Goal: Task Accomplishment & Management: Use online tool/utility

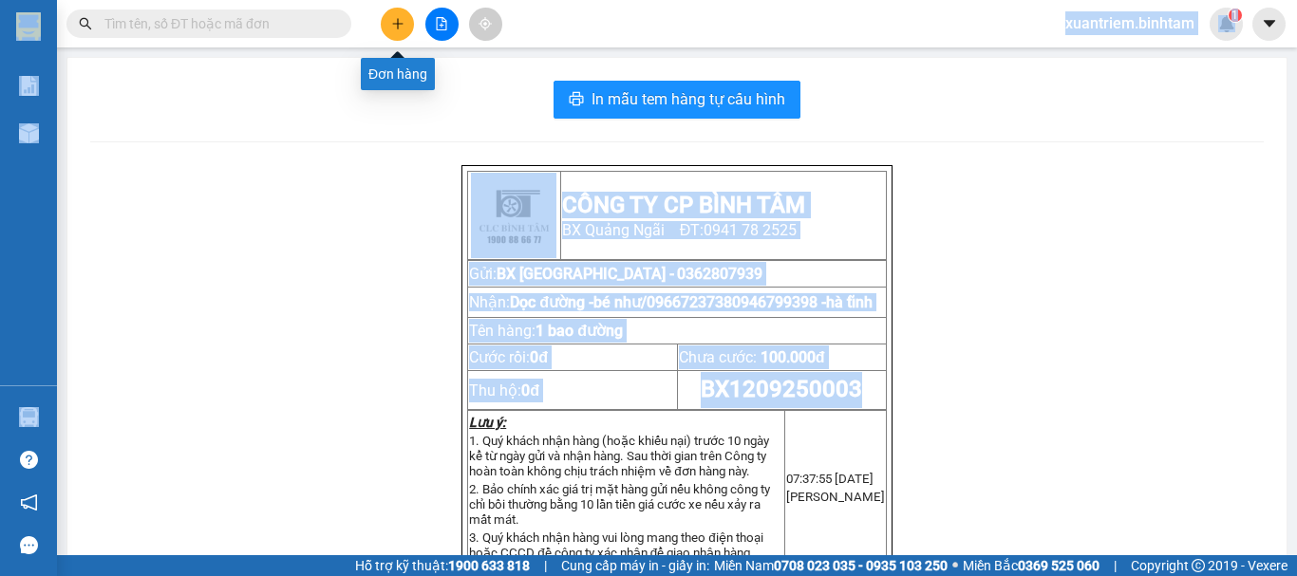
click at [404, 13] on button at bounding box center [397, 24] width 33 height 33
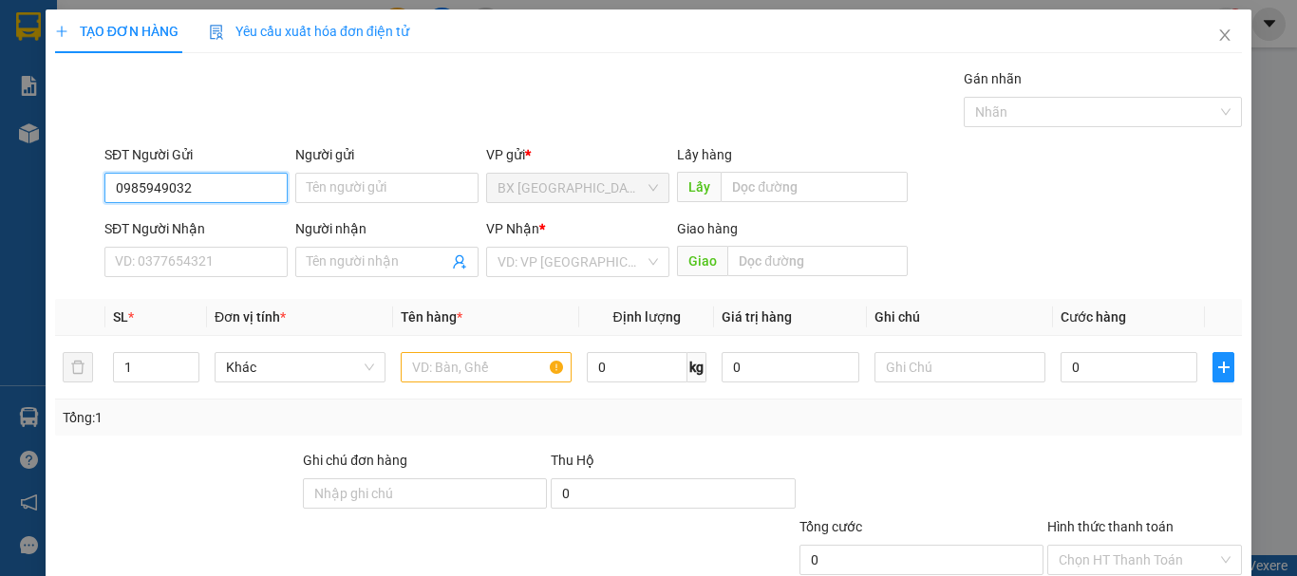
type input "0985949032"
click at [190, 243] on div "SĐT Người Nhận" at bounding box center [195, 232] width 183 height 28
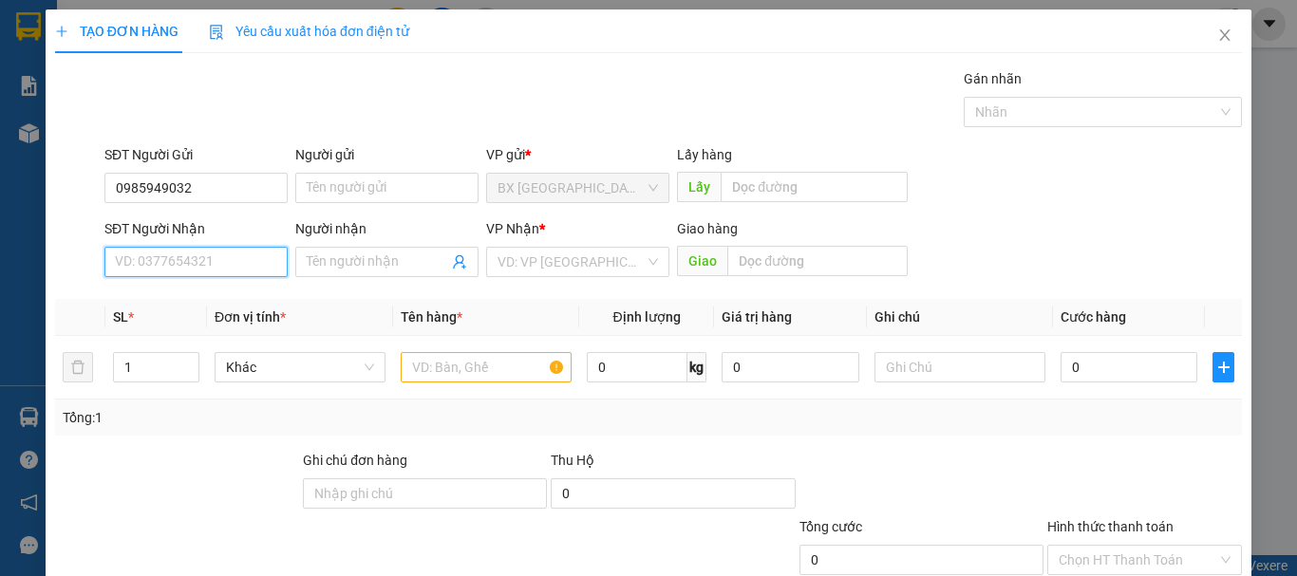
click at [190, 250] on input "SĐT Người Nhận" at bounding box center [195, 262] width 183 height 30
click at [212, 337] on div "0979971476 - KHANG" at bounding box center [194, 330] width 159 height 21
type input "0979971476"
type input "KHANG"
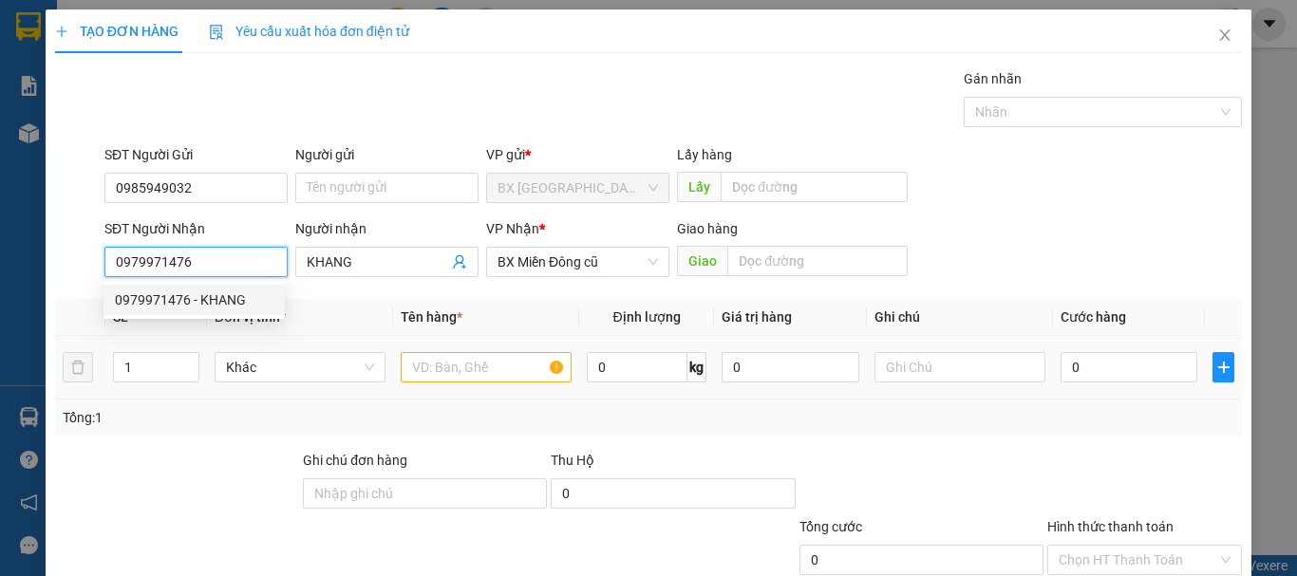
type input "70.000"
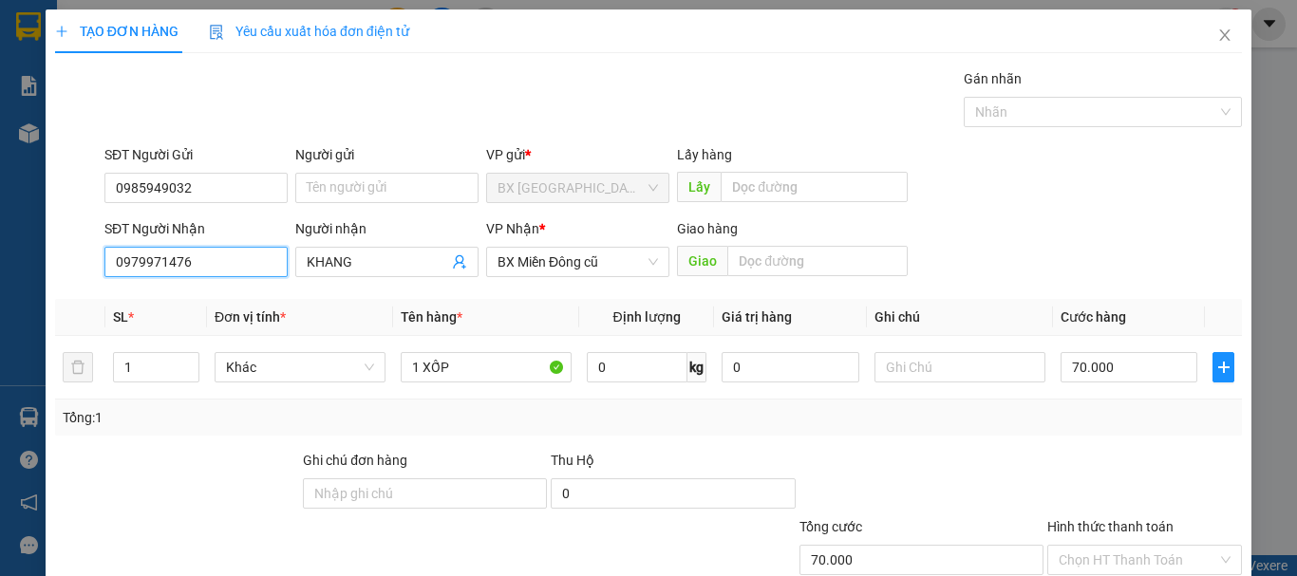
scroll to position [126, 0]
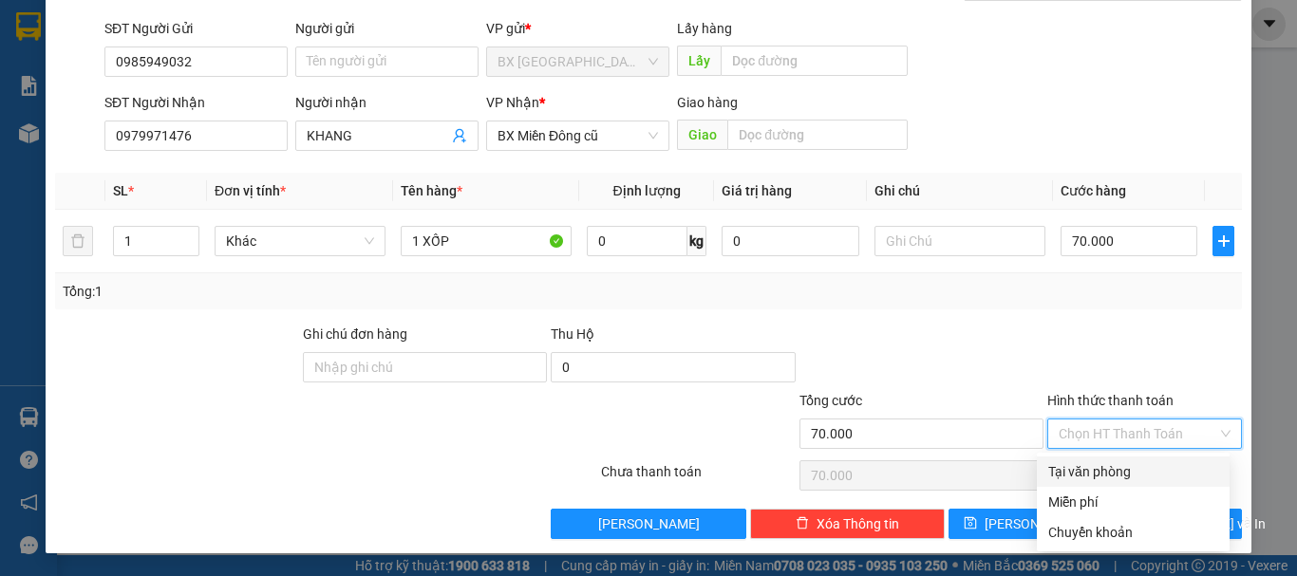
click at [1088, 427] on input "Hình thức thanh toán" at bounding box center [1137, 434] width 159 height 28
click at [1089, 471] on div "Tại văn phòng" at bounding box center [1133, 471] width 170 height 21
type input "0"
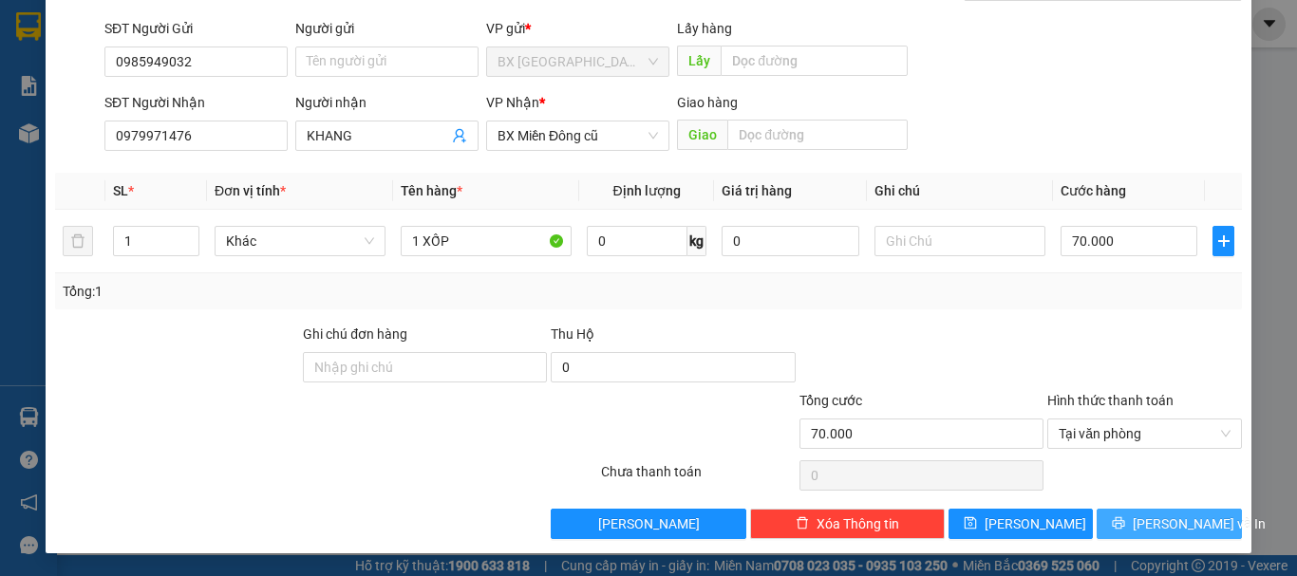
click at [1108, 510] on button "[PERSON_NAME] và In" at bounding box center [1168, 524] width 145 height 30
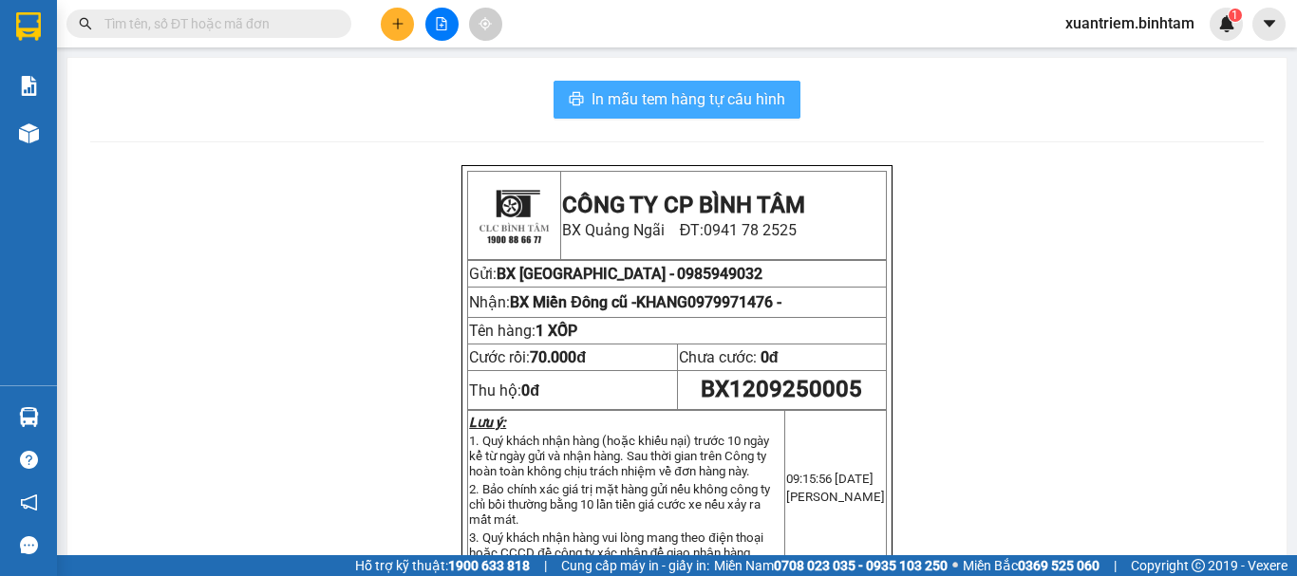
click at [703, 97] on span "In mẫu tem hàng tự cấu hình" at bounding box center [688, 99] width 194 height 24
